Goal: Find specific page/section: Find specific page/section

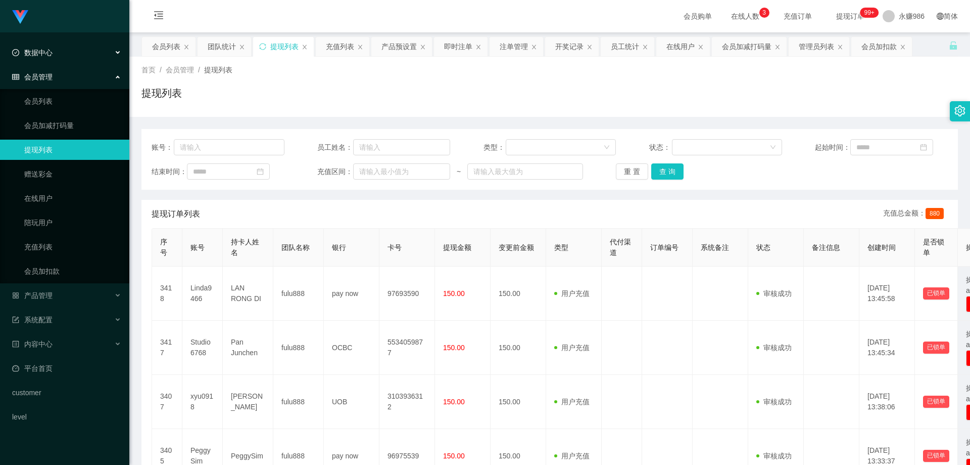
click at [68, 57] on div "数据中心" at bounding box center [64, 52] width 129 height 20
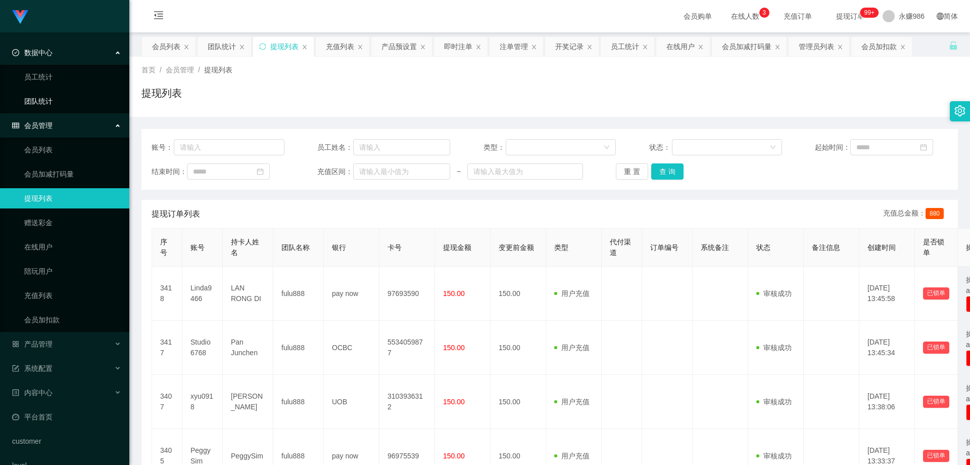
click at [74, 105] on link "团队统计" at bounding box center [72, 101] width 97 height 20
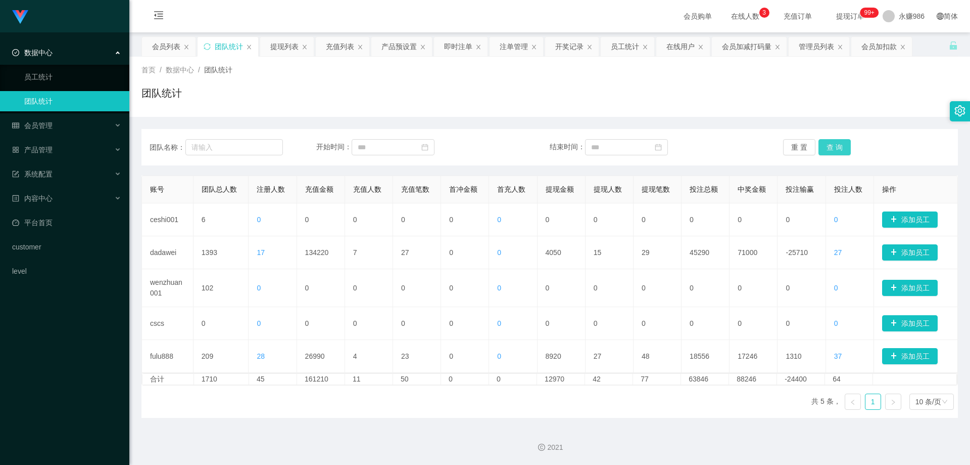
click at [826, 150] on button "查 询" at bounding box center [835, 147] width 32 height 16
click at [828, 148] on button "查 询" at bounding box center [835, 147] width 32 height 16
click at [838, 150] on button "查 询" at bounding box center [835, 147] width 32 height 16
